Goal: Communication & Community: Answer question/provide support

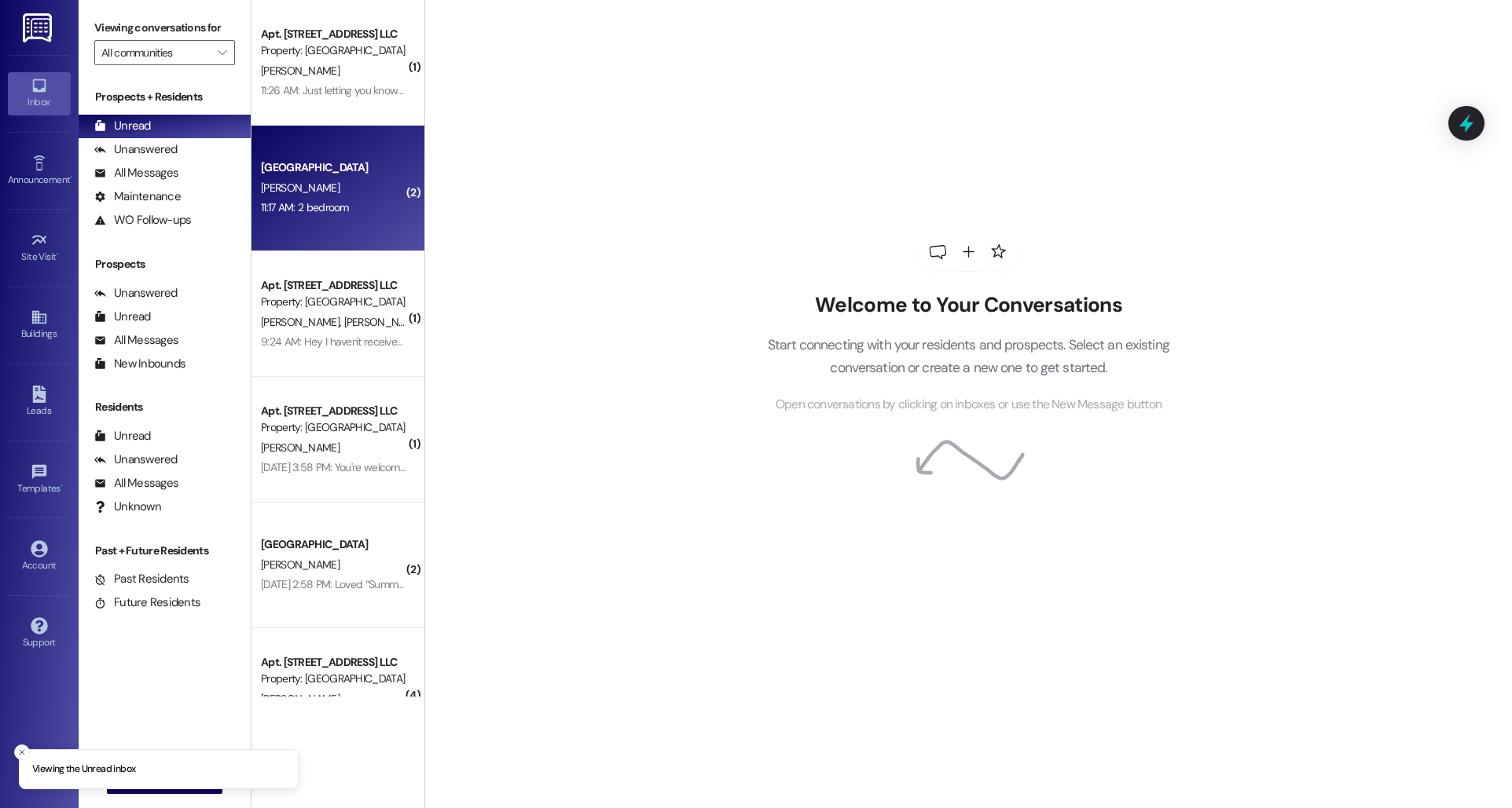
click at [297, 171] on div "[GEOGRAPHIC_DATA]" at bounding box center [334, 167] width 146 height 16
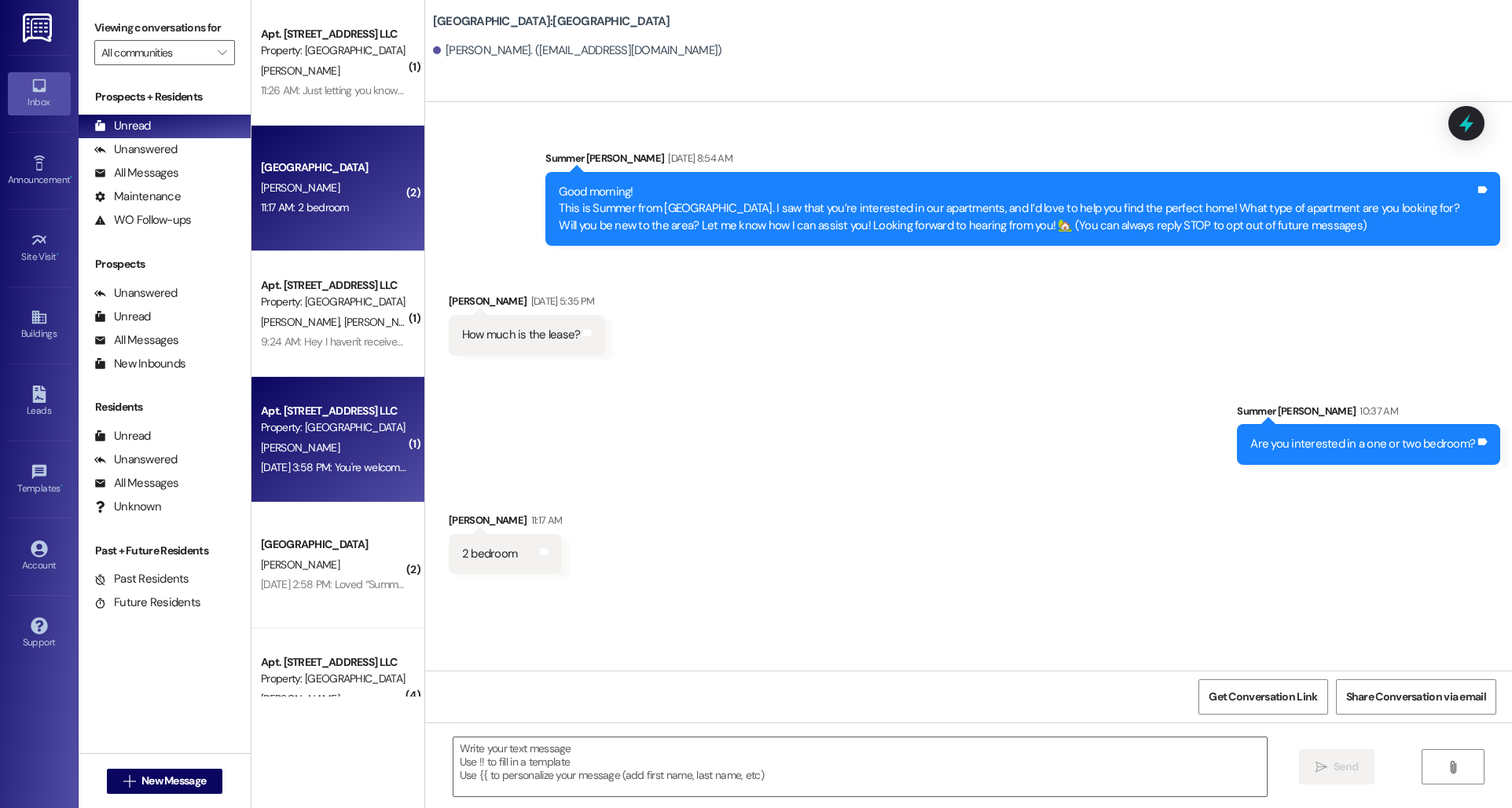
click at [328, 452] on div "[PERSON_NAME]" at bounding box center [334, 448] width 149 height 19
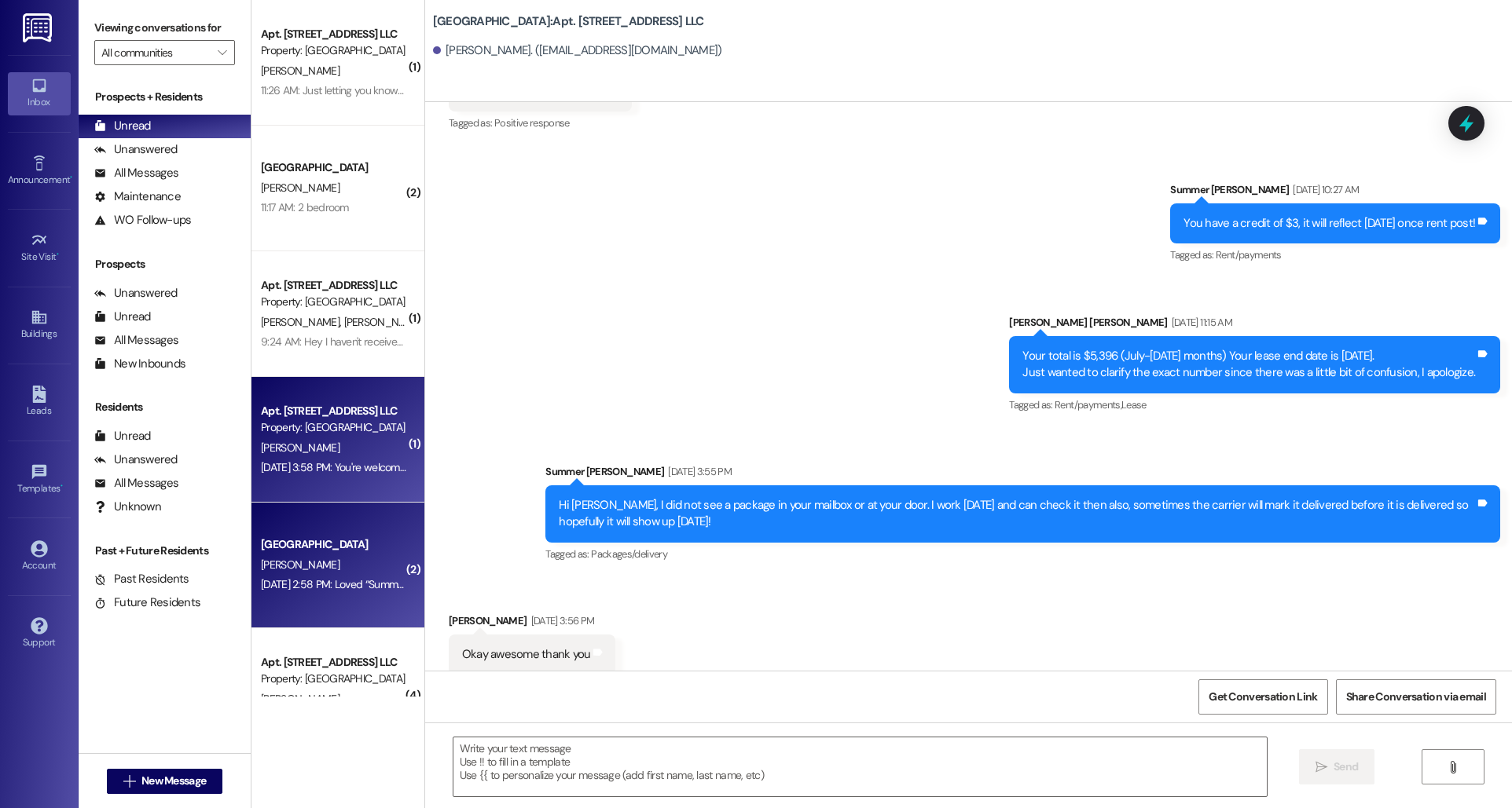
scroll to position [695, 0]
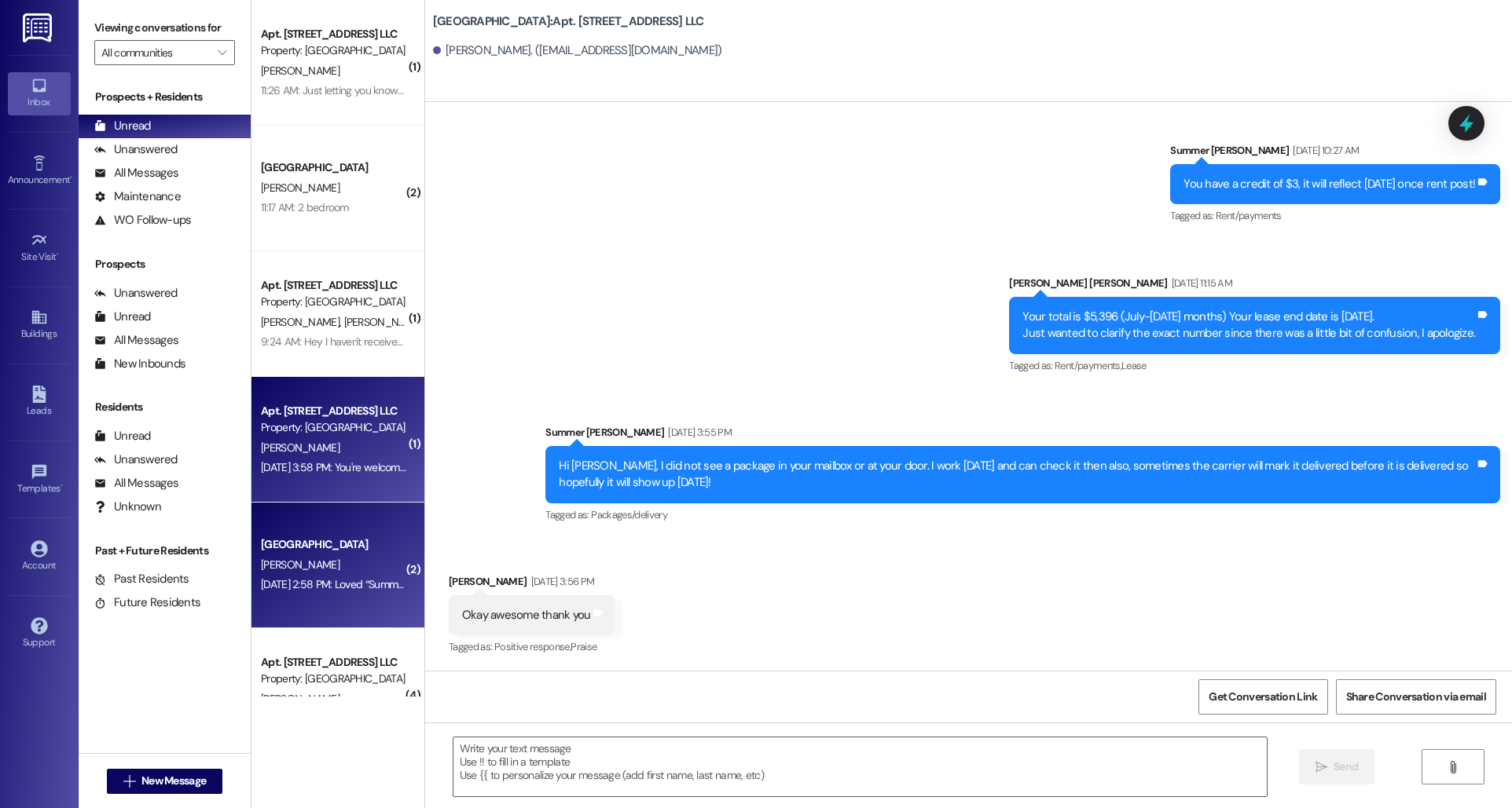
click at [330, 592] on div "[DATE] 2:58 PM: Loved “Summer [PERSON_NAME] ([GEOGRAPHIC_DATA]): So excited for…" at bounding box center [334, 585] width 149 height 19
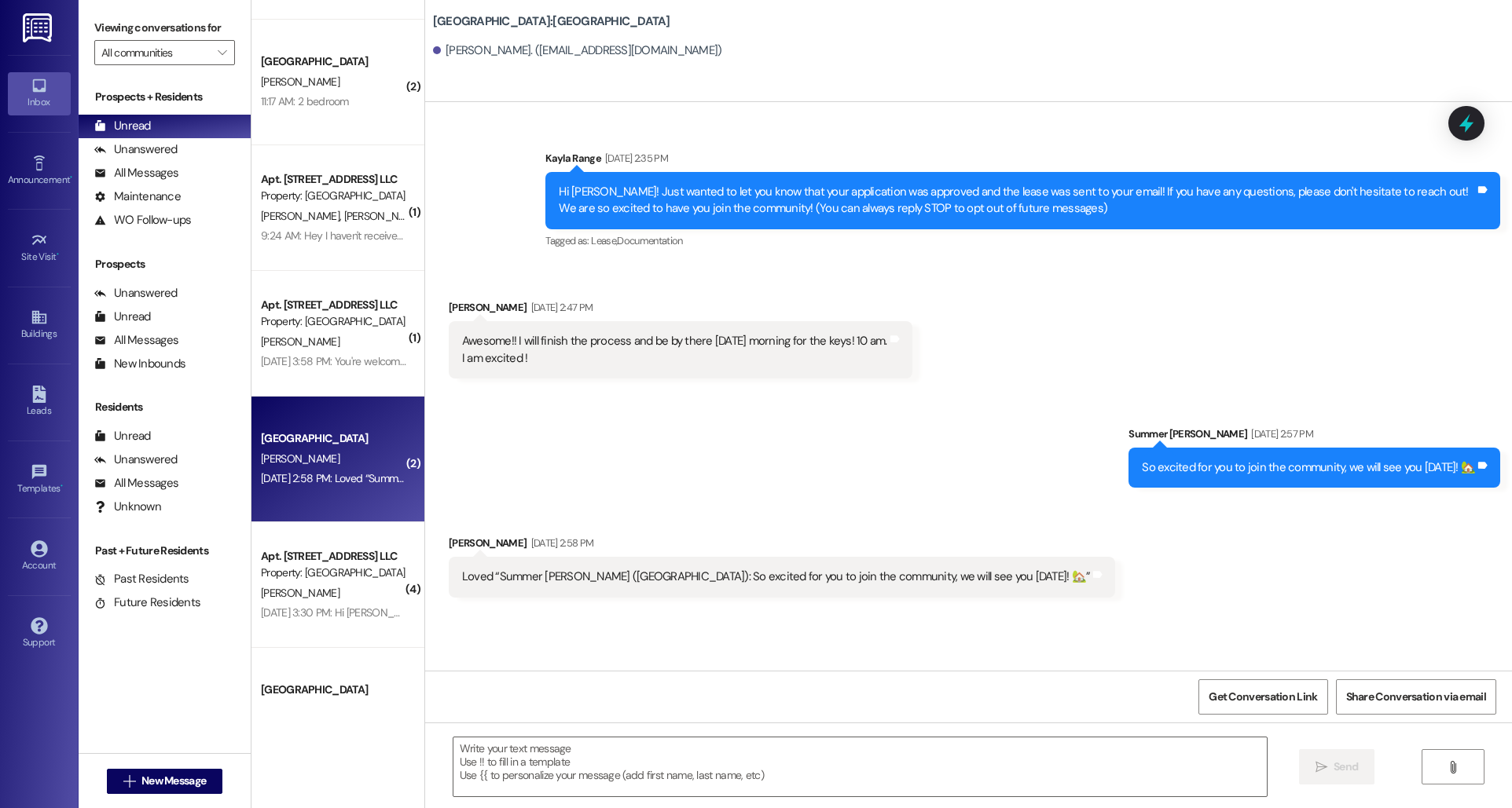
scroll to position [108, 0]
click at [330, 590] on div "[PERSON_NAME]" at bounding box center [334, 591] width 149 height 19
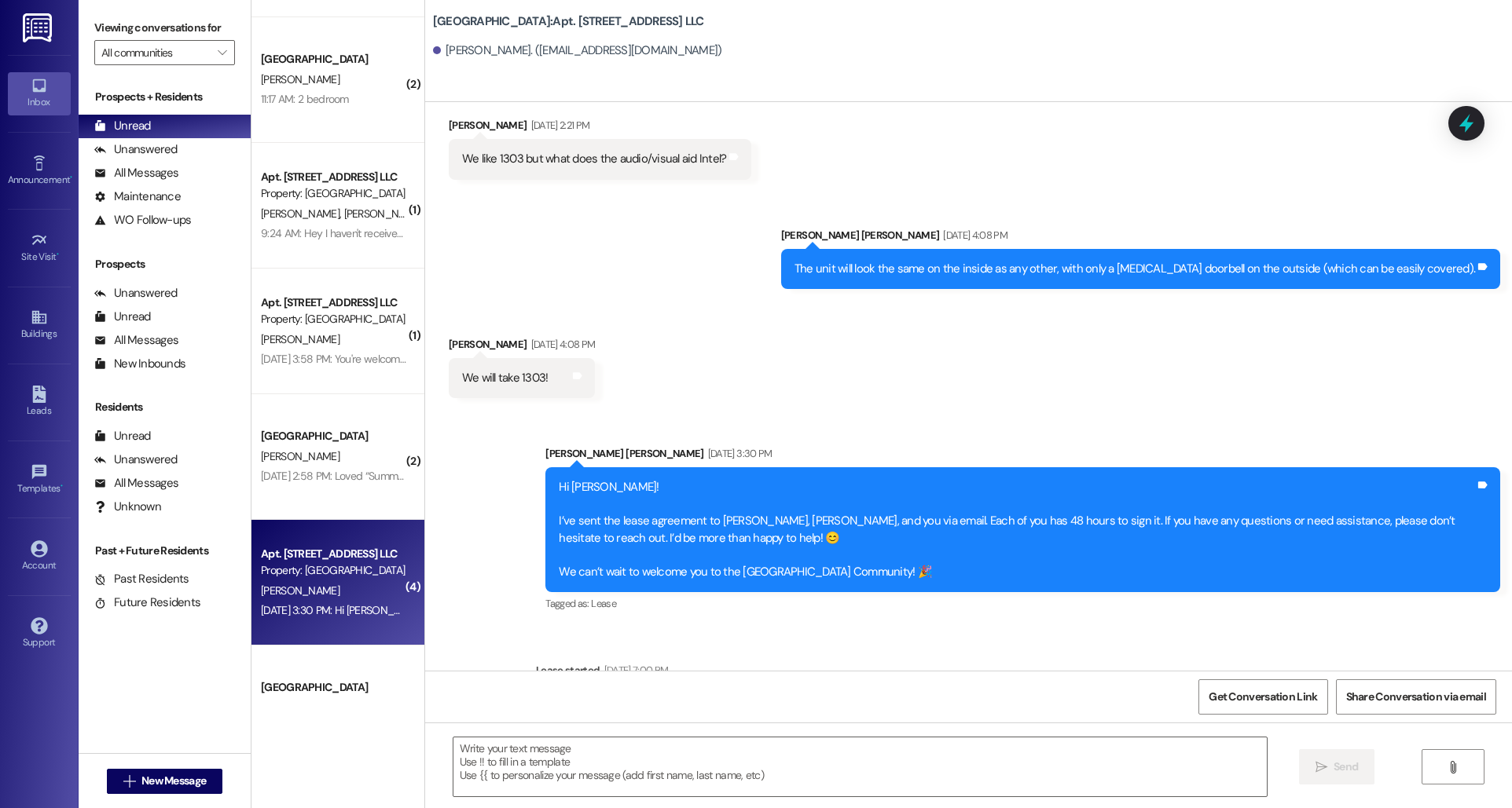
scroll to position [1863, 0]
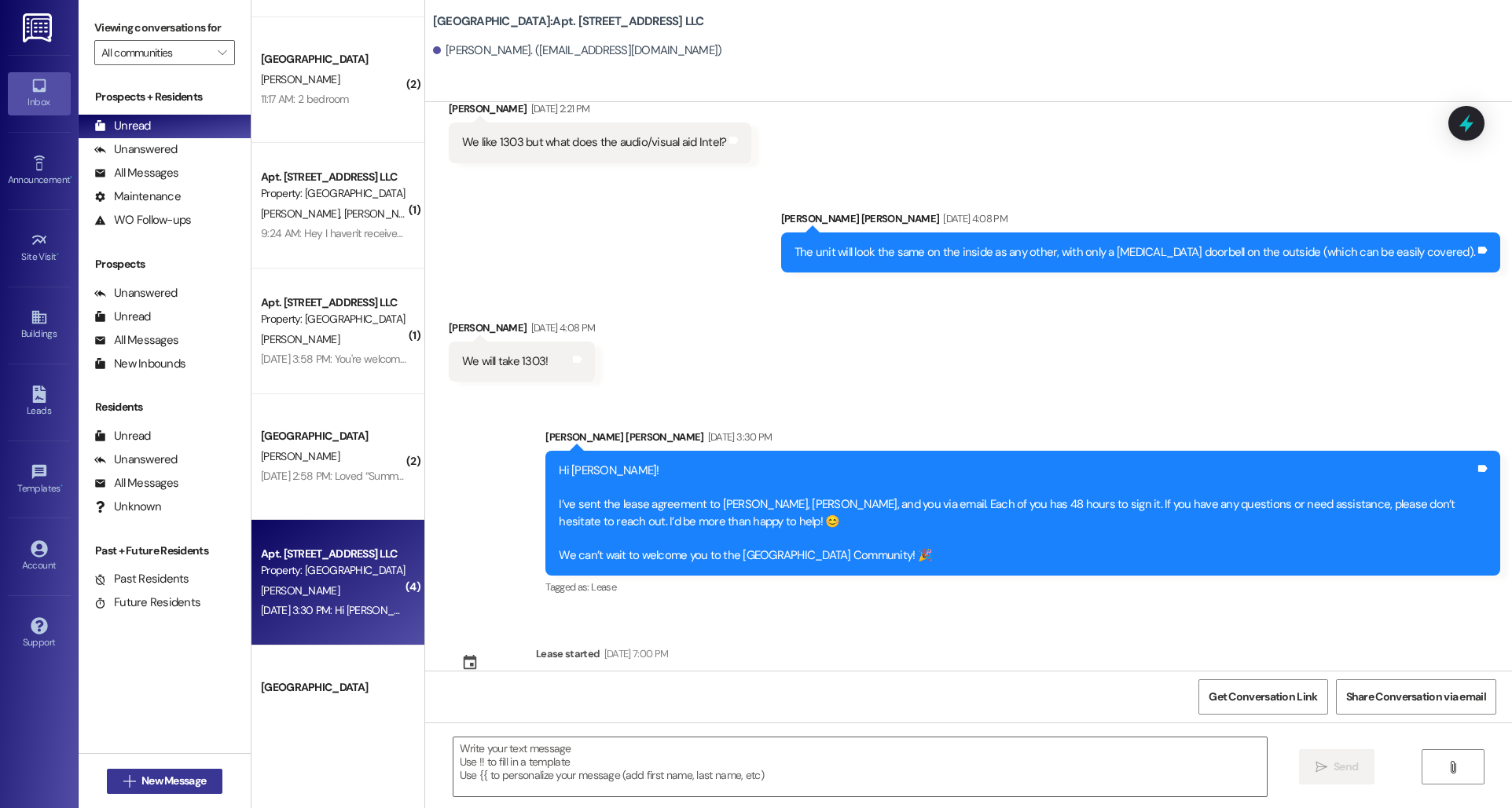
click at [176, 778] on span "New Message" at bounding box center [174, 781] width 64 height 16
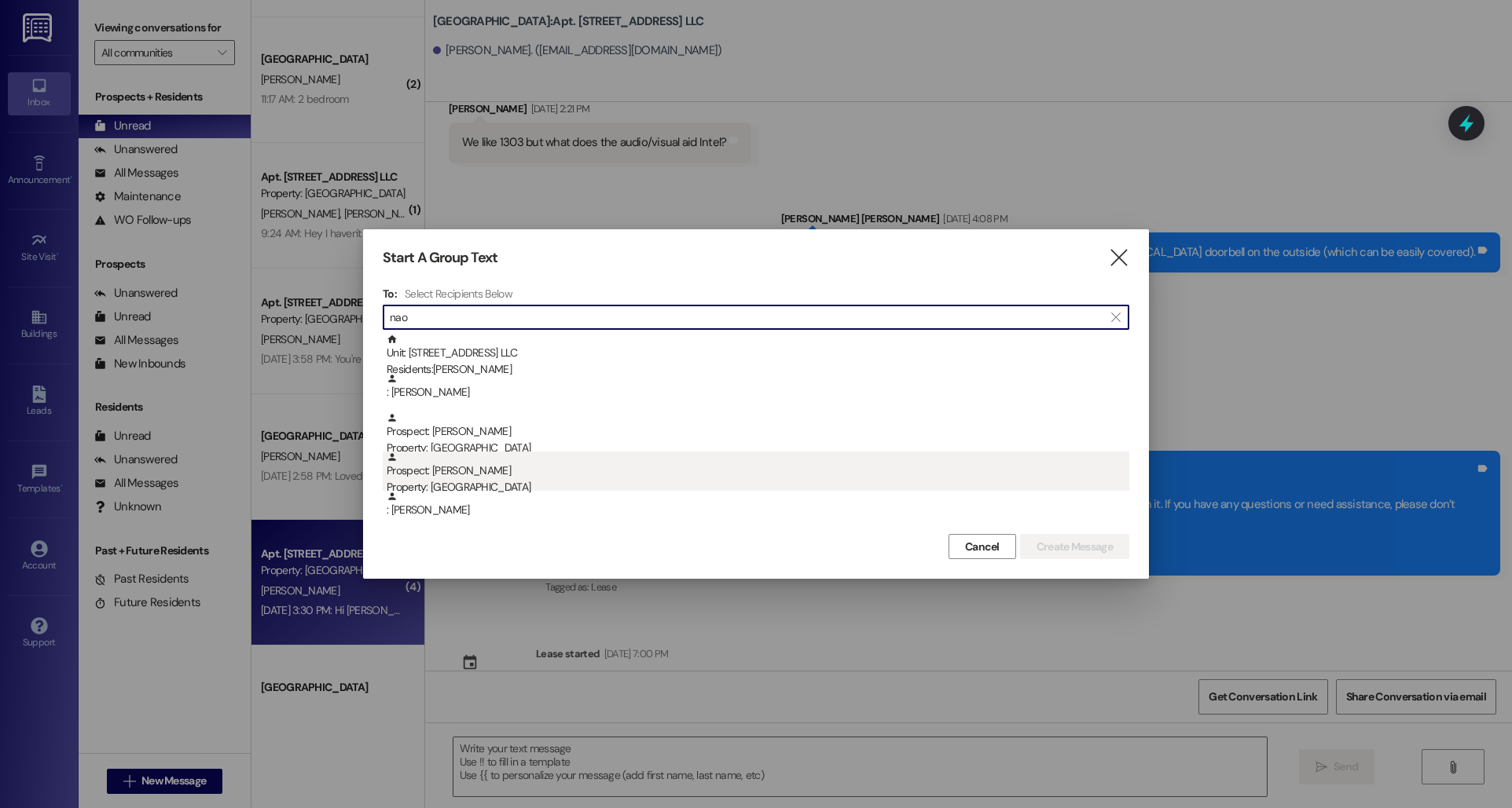
type input "nao"
click at [461, 478] on div "Prospect: [PERSON_NAME] Property: [GEOGRAPHIC_DATA]" at bounding box center [757, 473] width 743 height 45
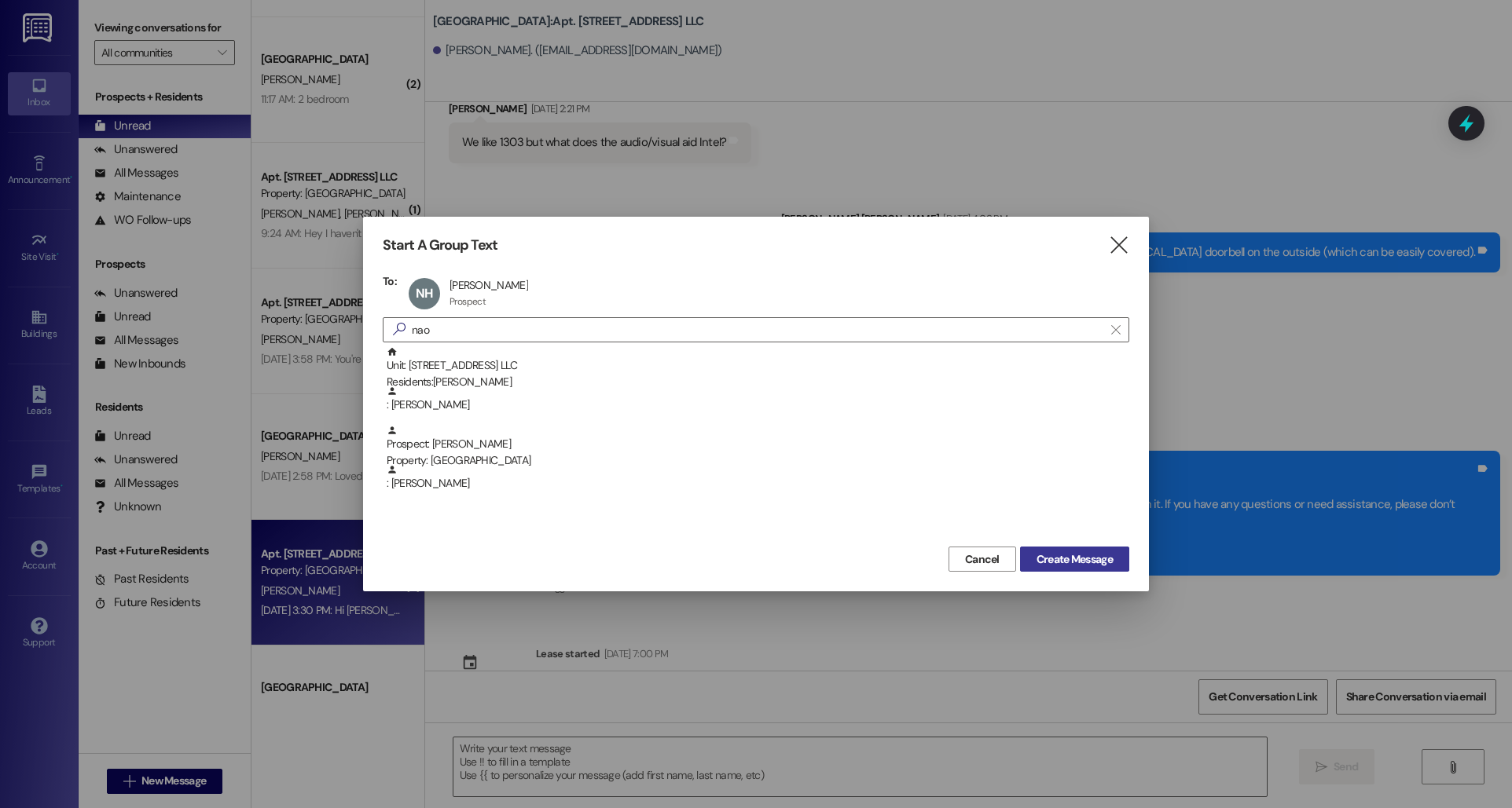
click at [1052, 563] on span "Create Message" at bounding box center [1075, 559] width 77 height 16
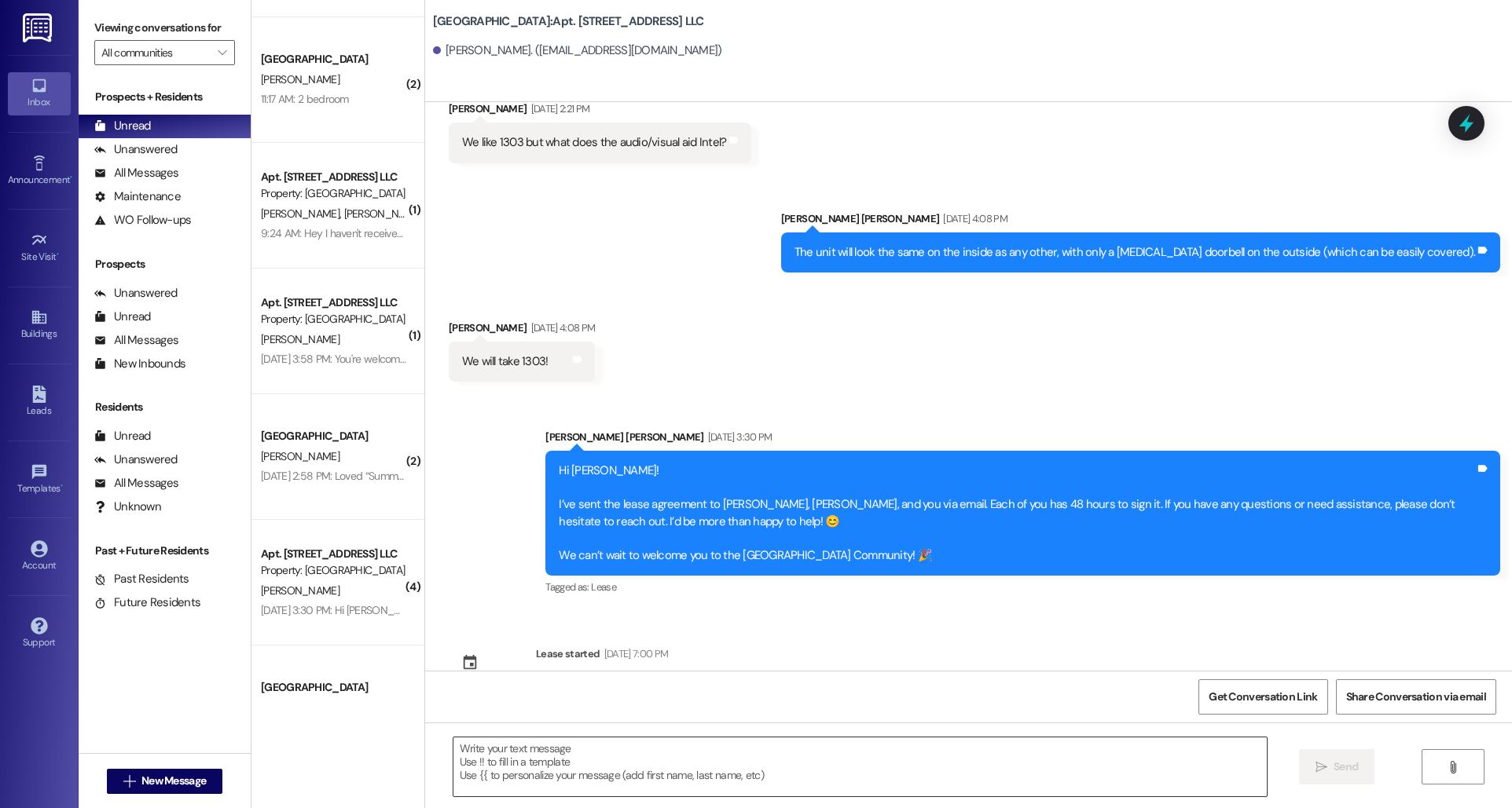
scroll to position [142, 0]
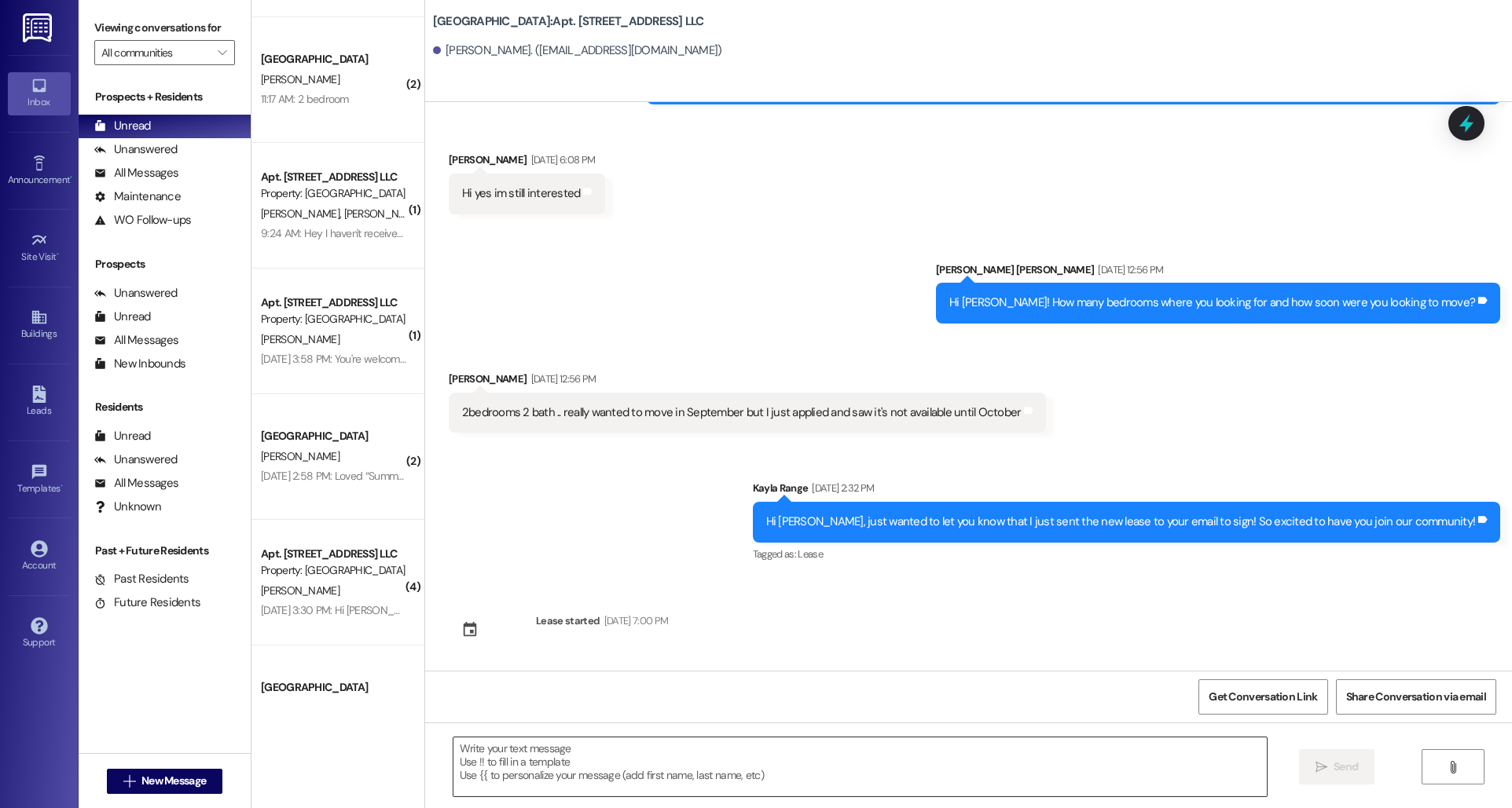
click at [705, 779] on textarea at bounding box center [860, 767] width 813 height 58
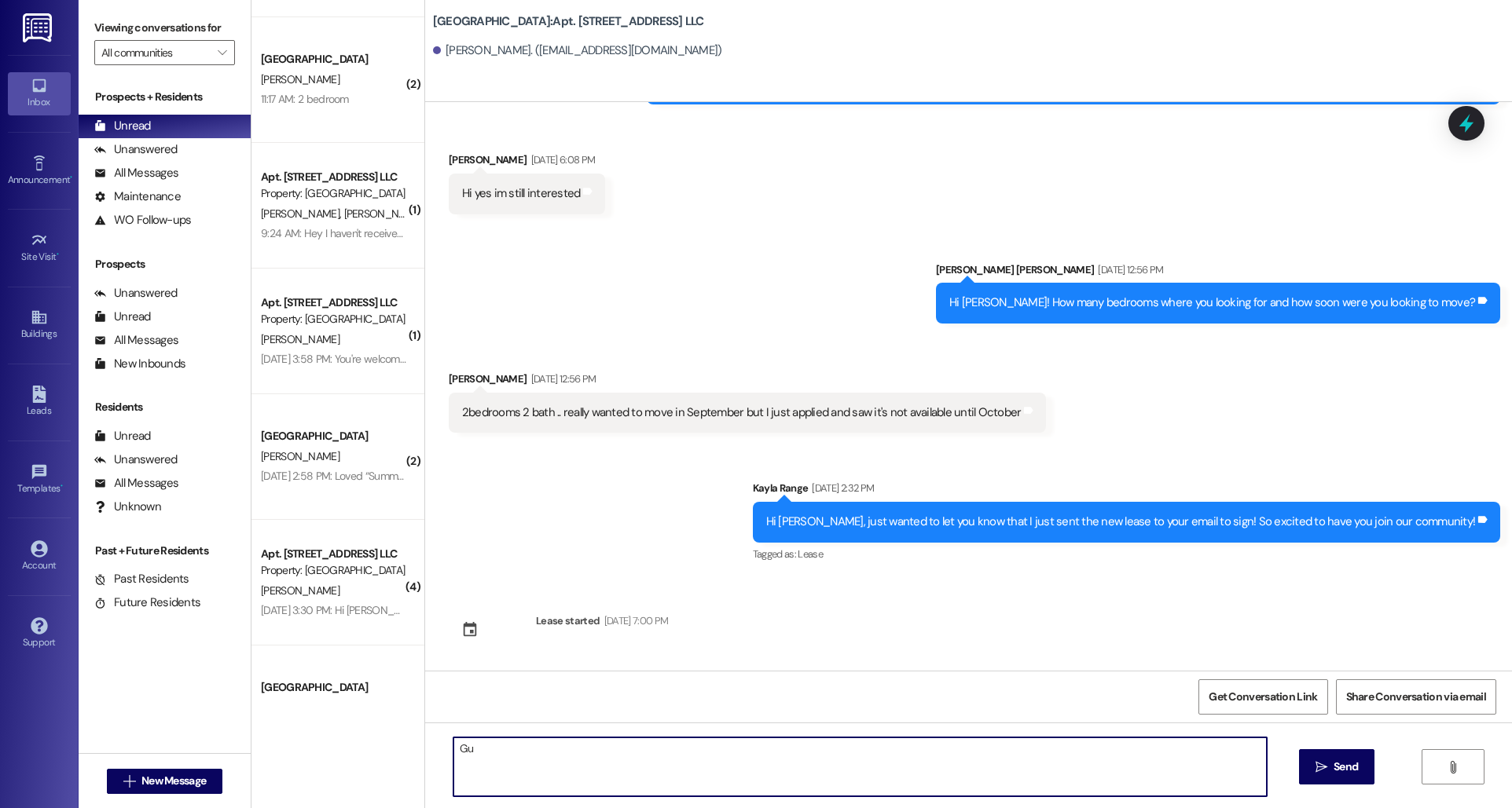
type textarea "G"
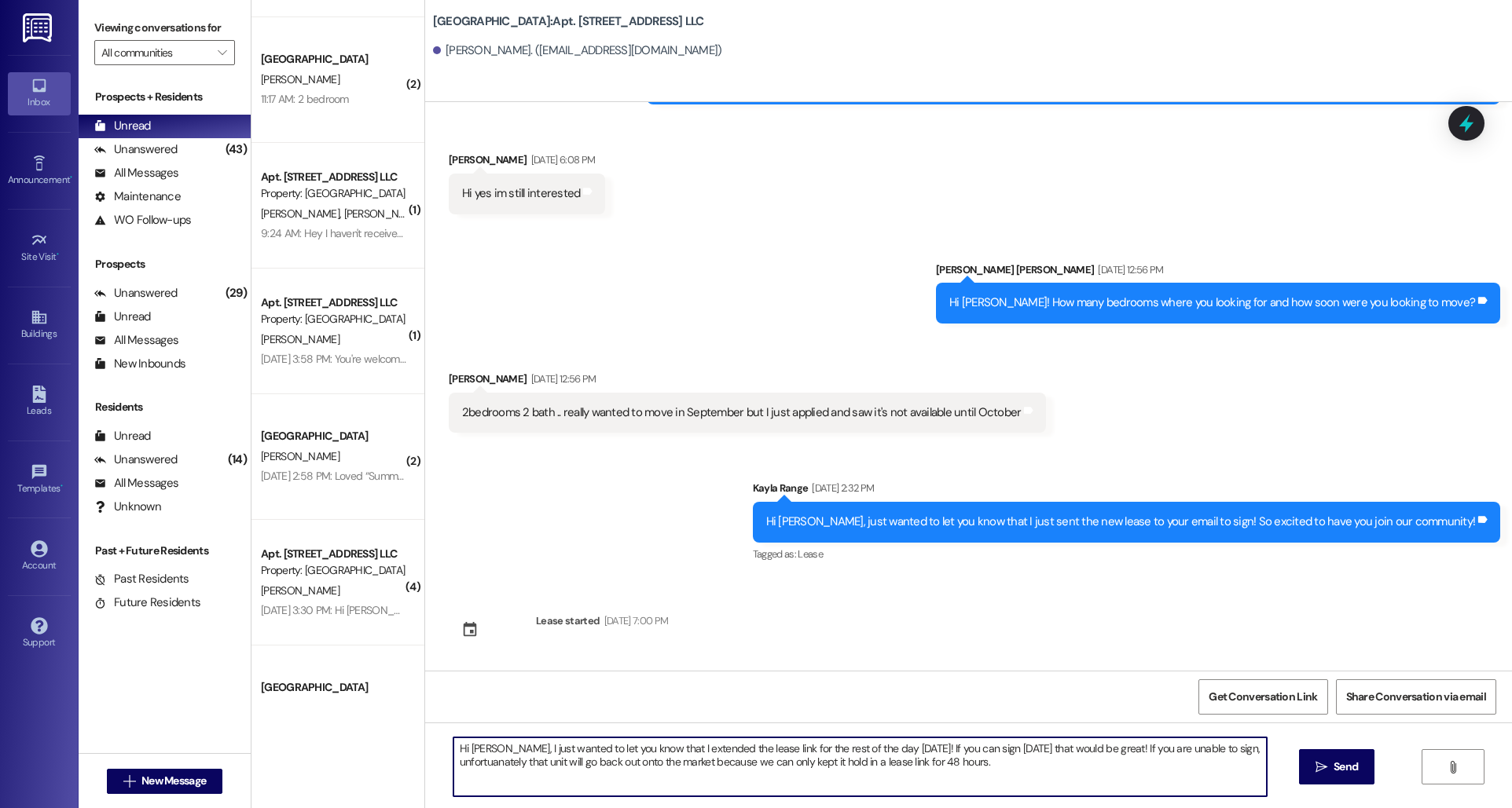
click at [1200, 753] on textarea "Hi [PERSON_NAME], I just wanted to let you know that I extended the lease link …" at bounding box center [860, 767] width 813 height 58
click at [928, 767] on textarea "Hi [PERSON_NAME], I just wanted to let you know that I extended the lease link …" at bounding box center [860, 767] width 813 height 58
type textarea "Hi [PERSON_NAME], I just wanted to let you know that I extended the lease link …"
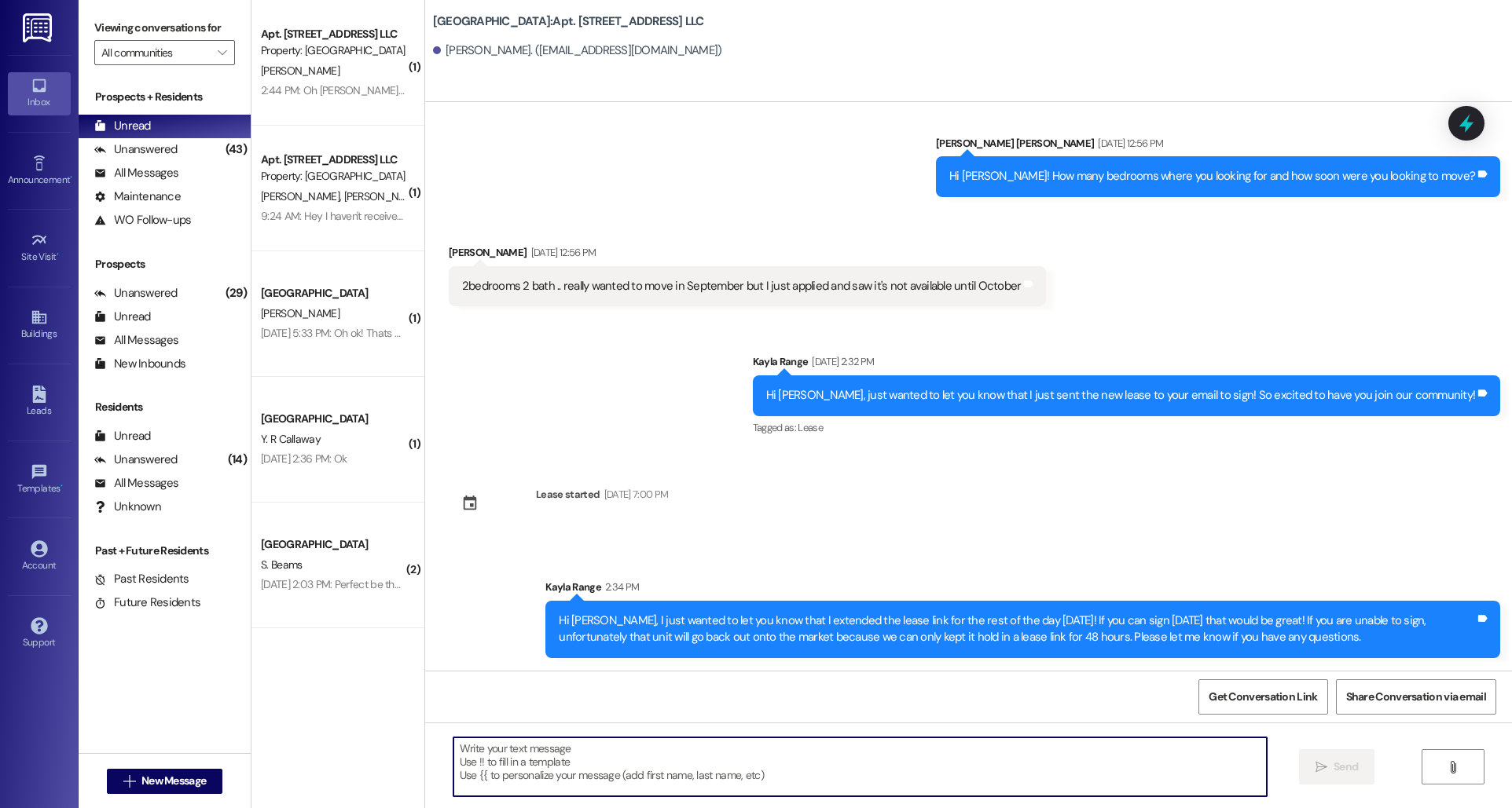
scroll to position [0, 0]
